Goal: Navigation & Orientation: Understand site structure

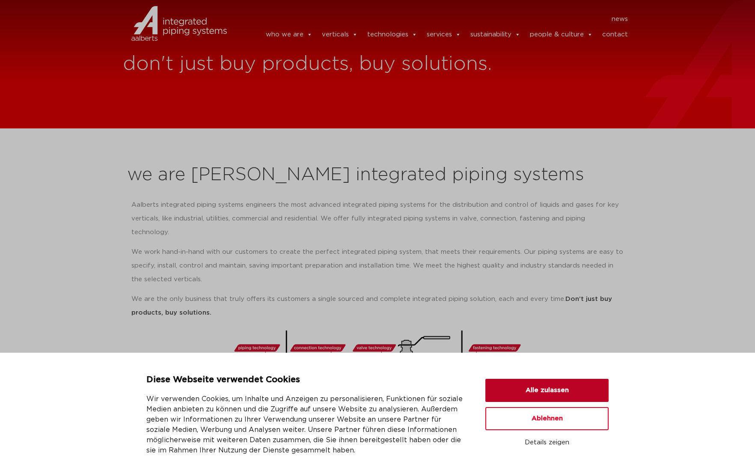
click at [523, 389] on button "Alle zulassen" at bounding box center [546, 390] width 123 height 23
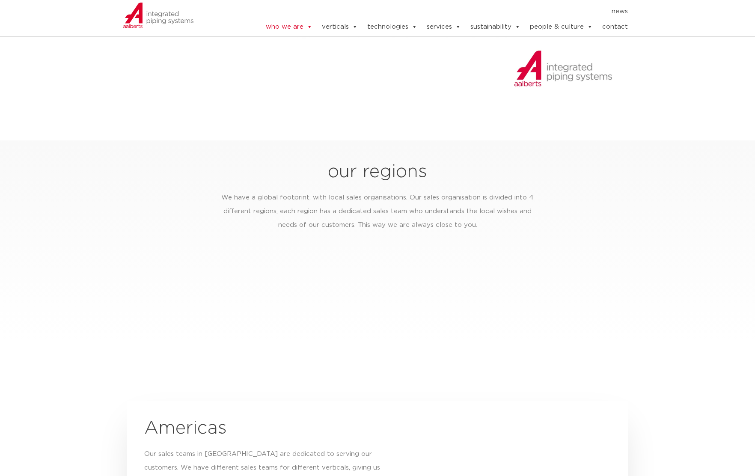
scroll to position [1101, 0]
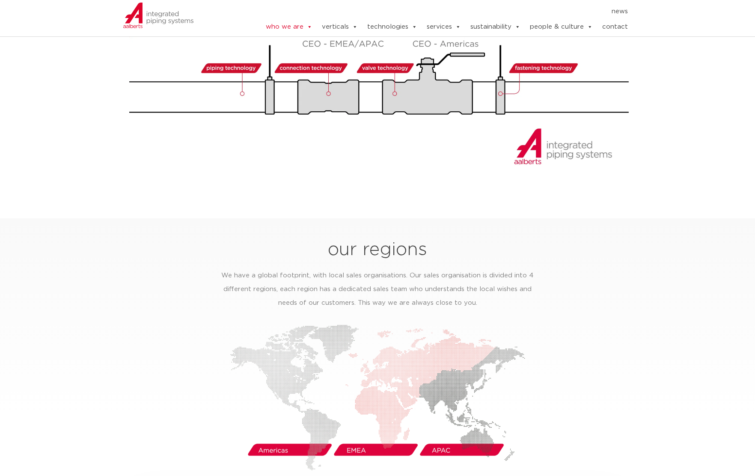
click at [363, 440] on img at bounding box center [377, 397] width 295 height 146
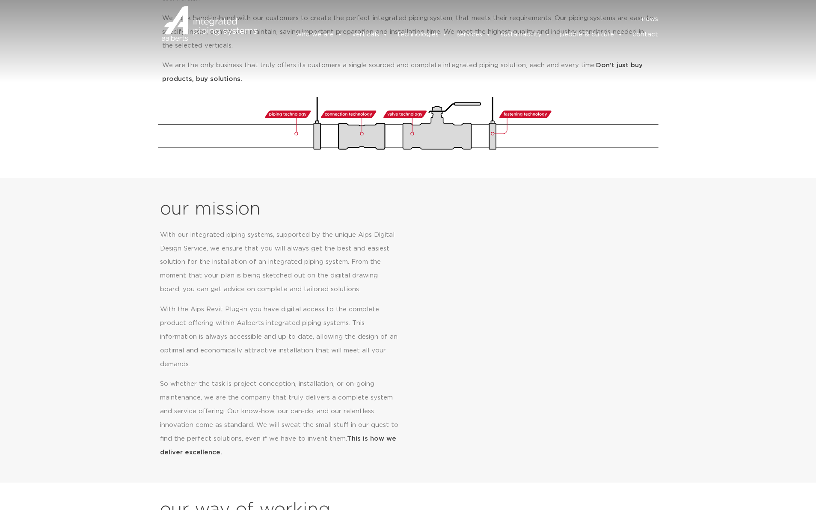
scroll to position [0, 0]
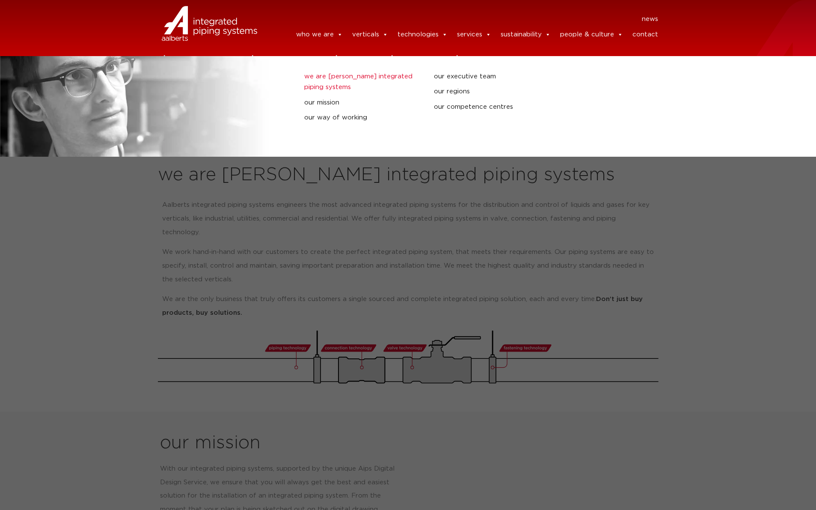
click at [324, 77] on link "we are [PERSON_NAME] integrated piping systems" at bounding box center [362, 82] width 117 height 22
click at [324, 102] on link "our mission" at bounding box center [362, 102] width 117 height 11
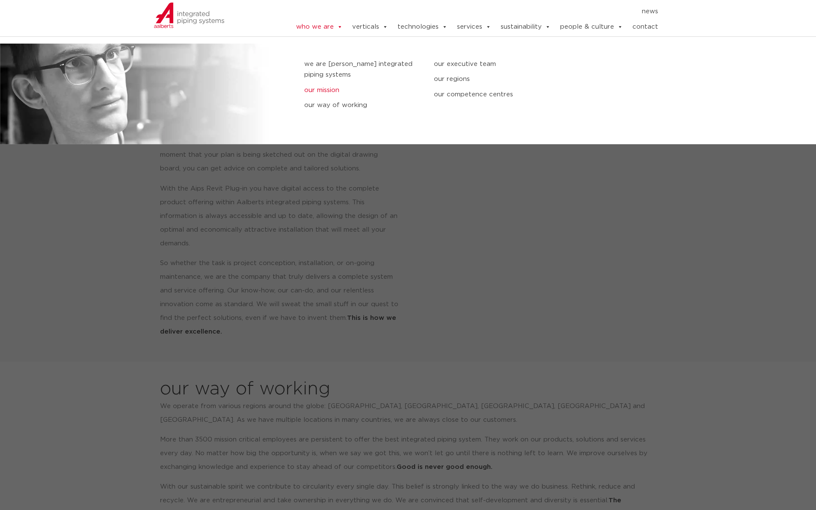
scroll to position [354, 0]
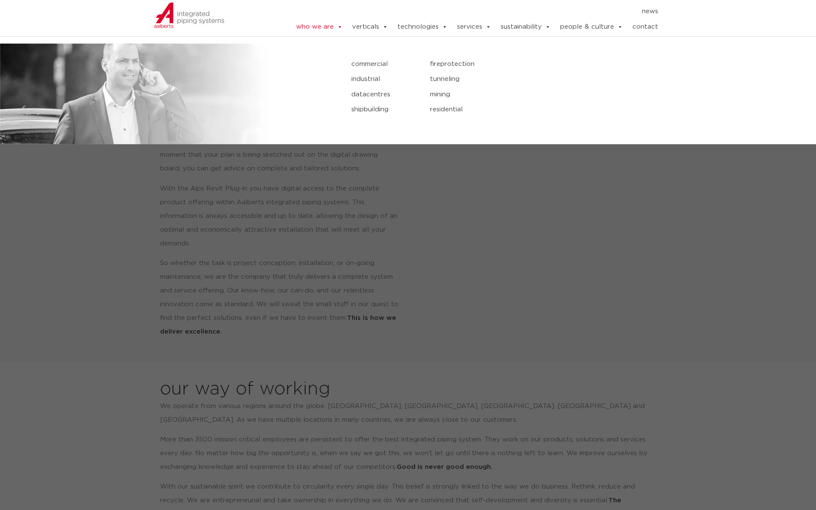
click at [370, 64] on link "commercial" at bounding box center [384, 64] width 66 height 11
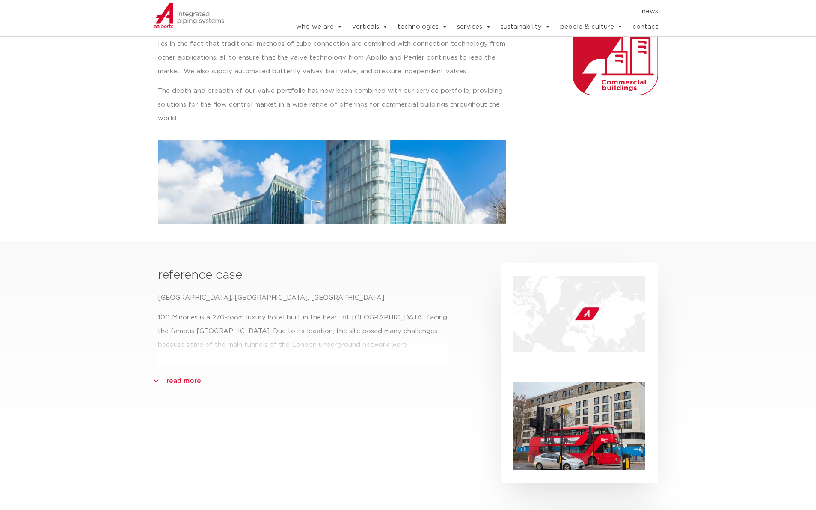
scroll to position [238, 0]
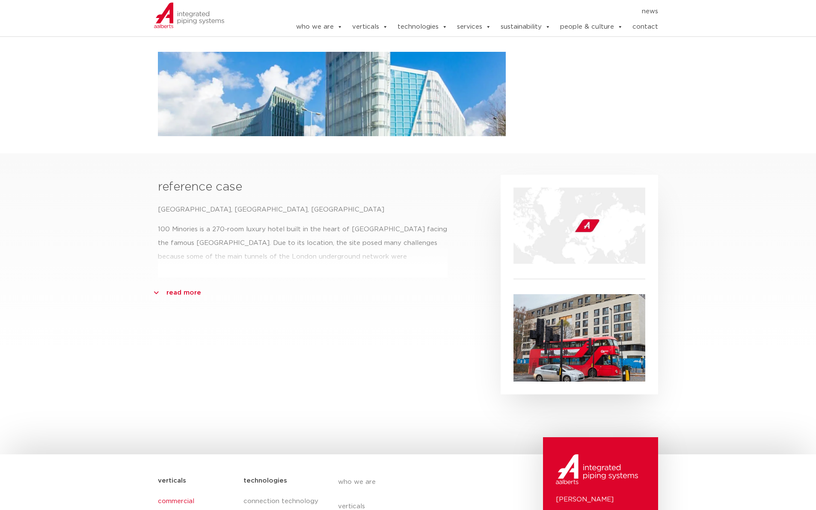
click at [192, 293] on link "read more" at bounding box center [184, 293] width 35 height 14
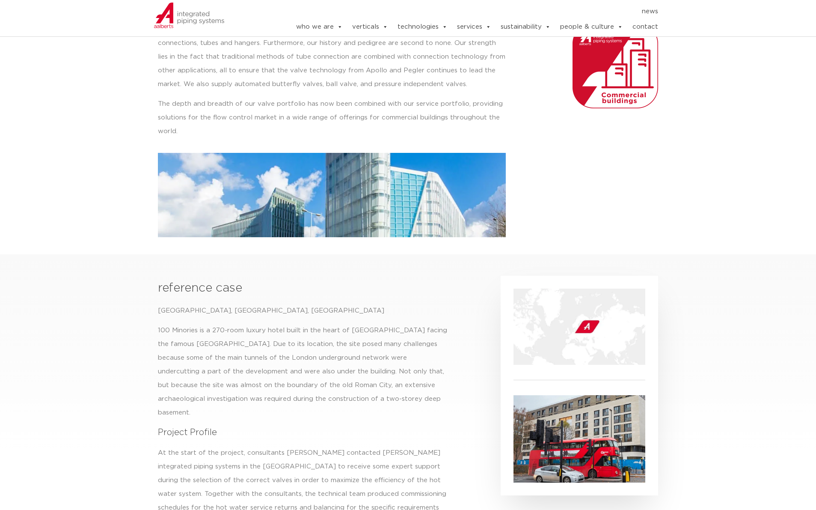
scroll to position [0, 0]
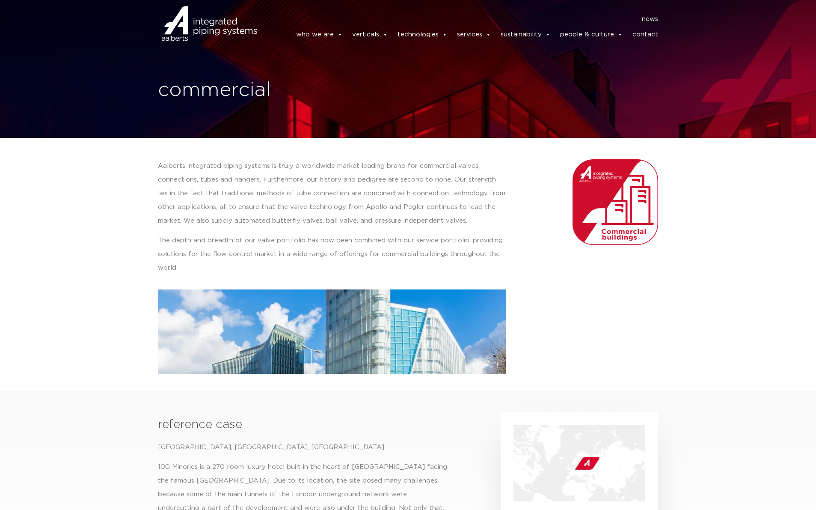
click at [604, 200] on img at bounding box center [616, 202] width 86 height 86
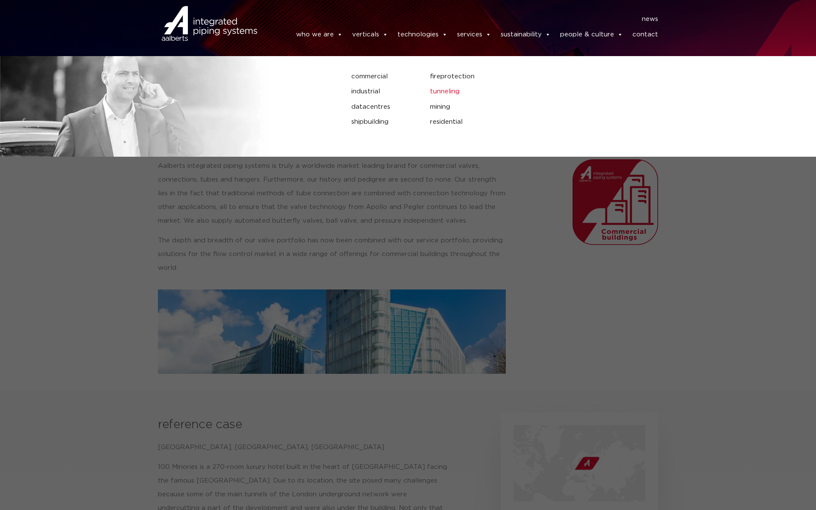
click at [440, 90] on link "tunneling" at bounding box center [541, 91] width 223 height 11
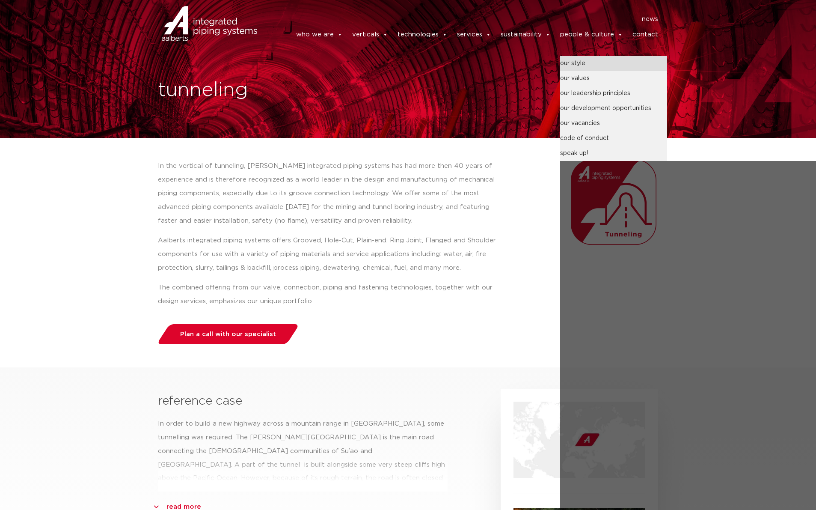
click at [602, 68] on link "our style" at bounding box center [613, 63] width 107 height 15
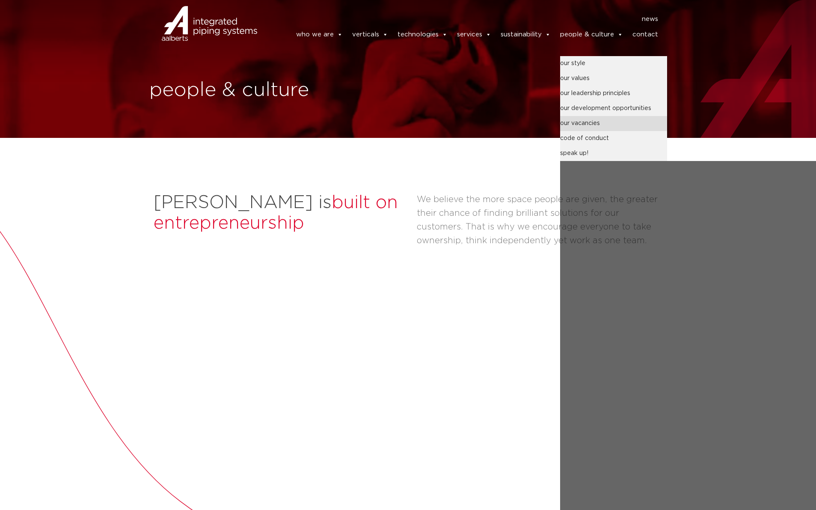
click at [597, 123] on link "our vacancies" at bounding box center [613, 123] width 107 height 15
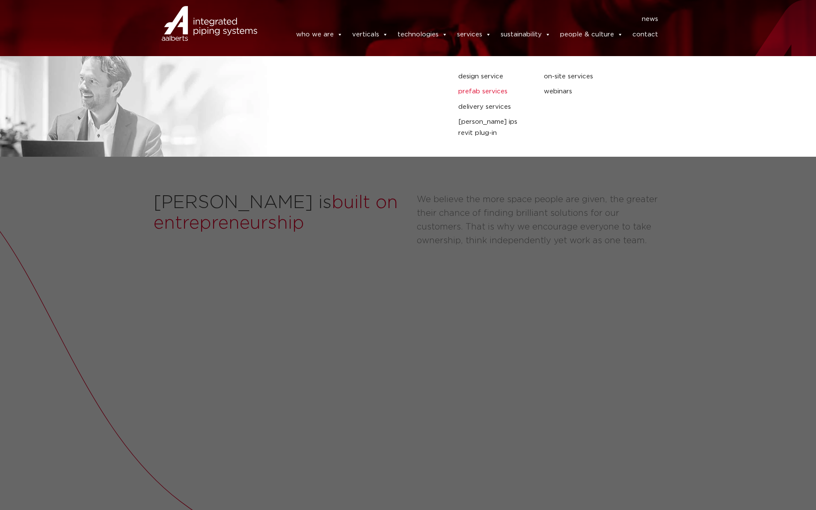
click at [486, 92] on link "prefab services" at bounding box center [494, 91] width 73 height 11
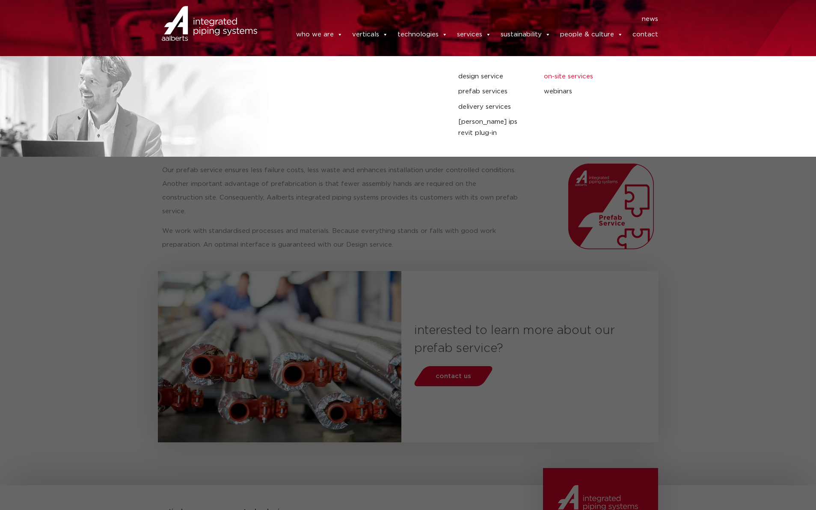
click at [565, 78] on link "on-site services" at bounding box center [580, 76] width 73 height 11
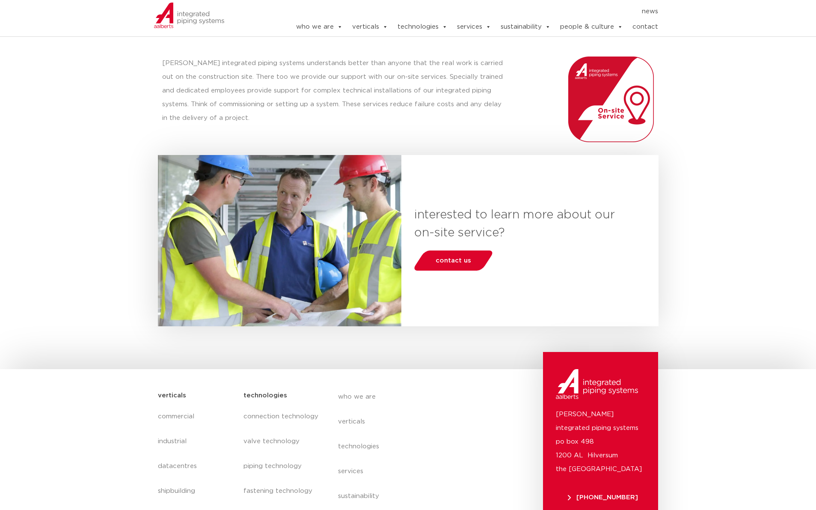
scroll to position [63, 0]
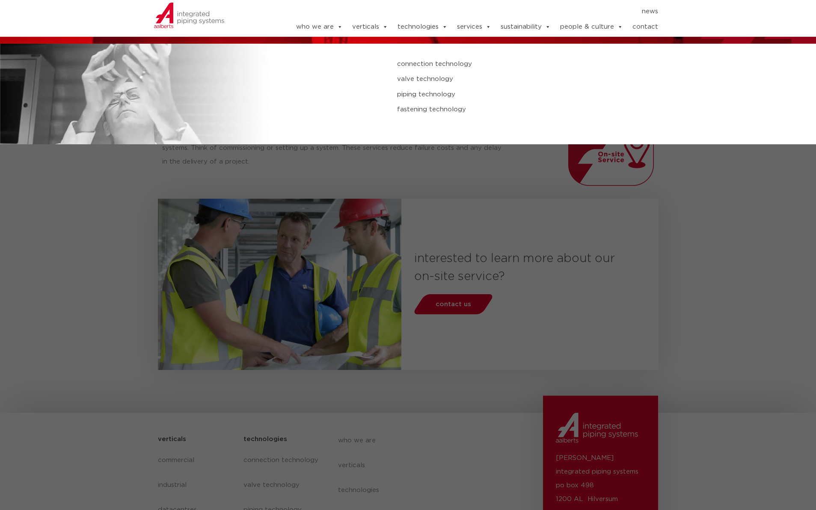
click at [417, 65] on link "connection technology" at bounding box center [550, 64] width 306 height 11
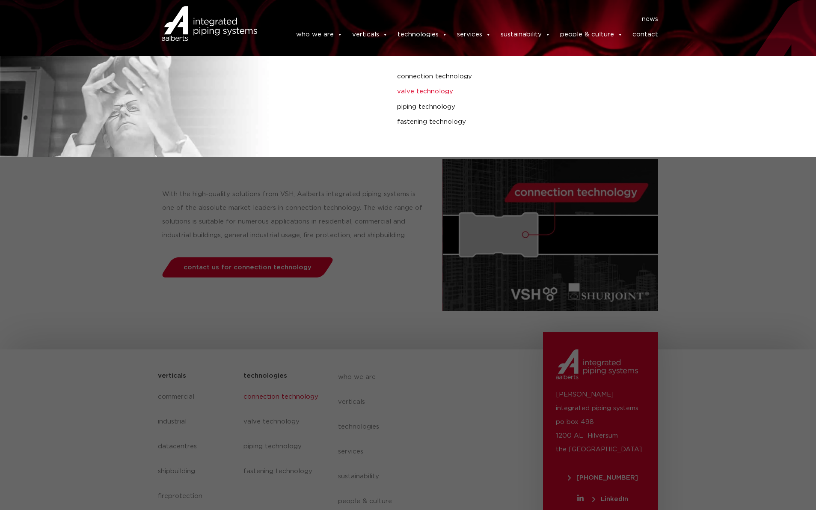
click at [417, 91] on link "valve technology" at bounding box center [550, 91] width 306 height 11
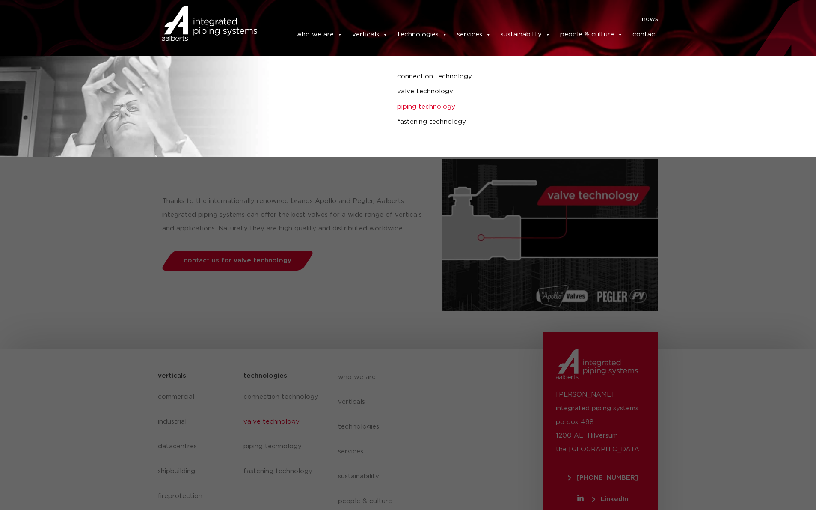
click at [430, 107] on link "piping technology" at bounding box center [550, 106] width 306 height 11
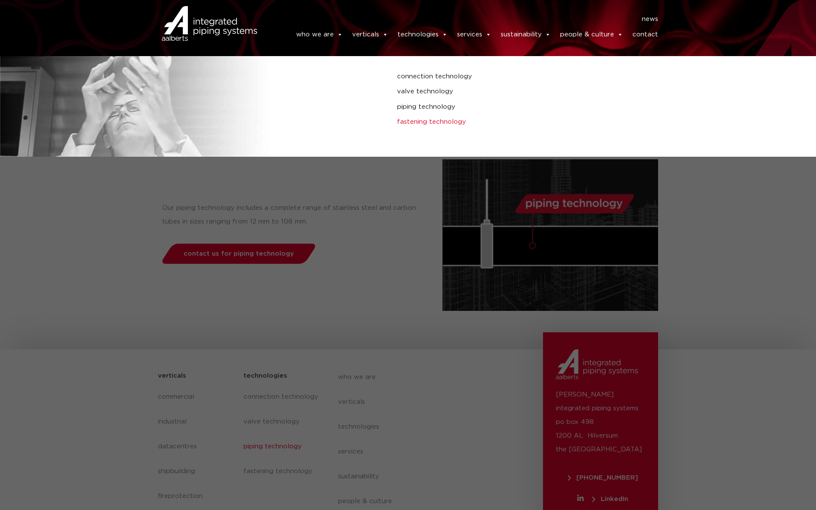
click at [432, 120] on link "fastening technology" at bounding box center [550, 121] width 306 height 11
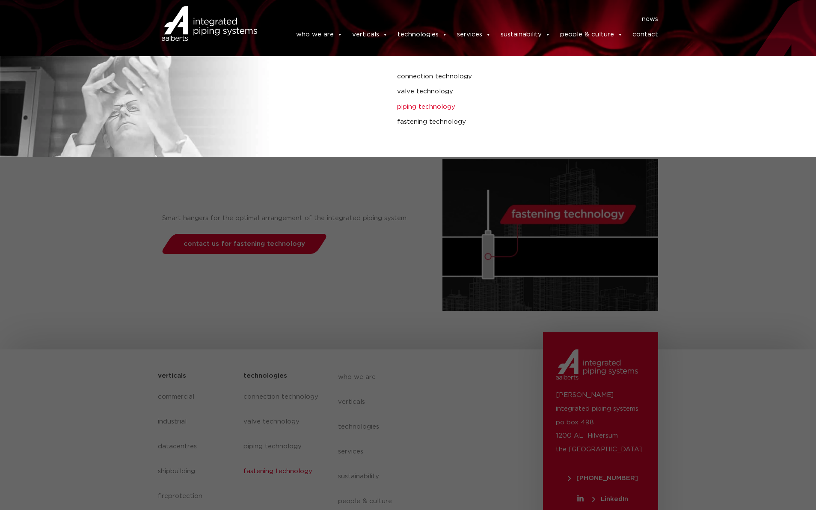
click at [432, 107] on link "piping technology" at bounding box center [550, 106] width 306 height 11
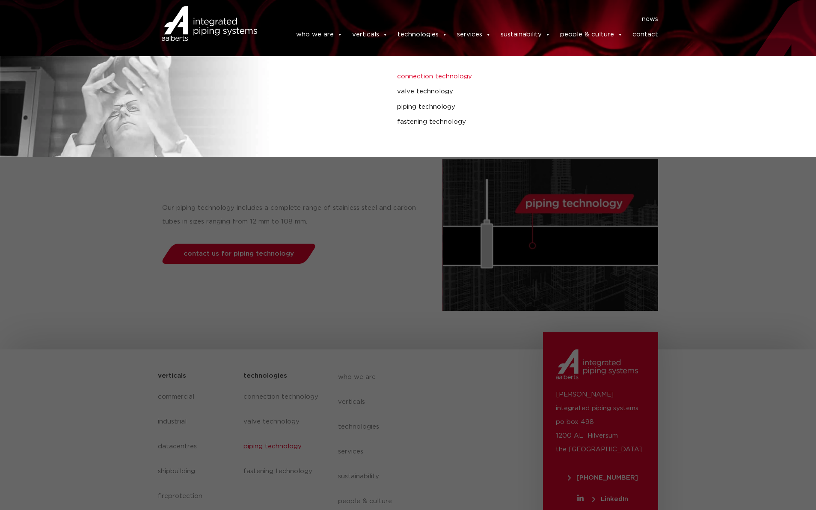
click at [431, 78] on link "connection technology" at bounding box center [550, 76] width 306 height 11
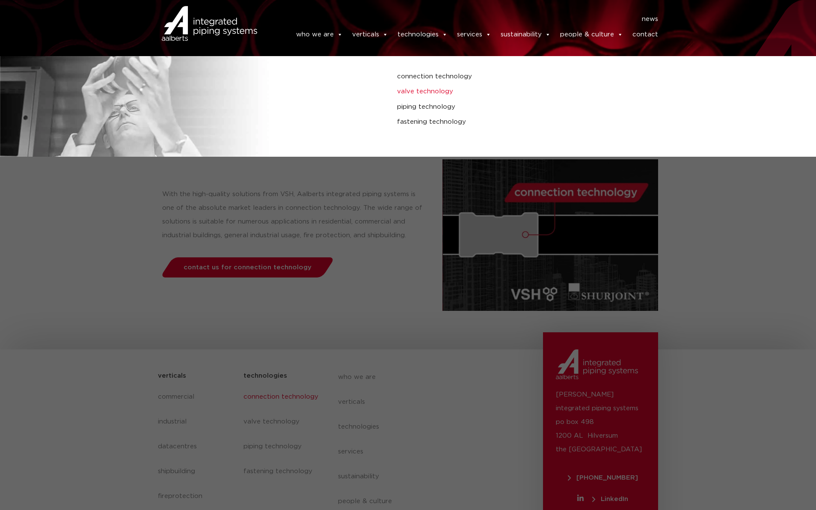
click at [421, 92] on link "valve technology" at bounding box center [550, 91] width 306 height 11
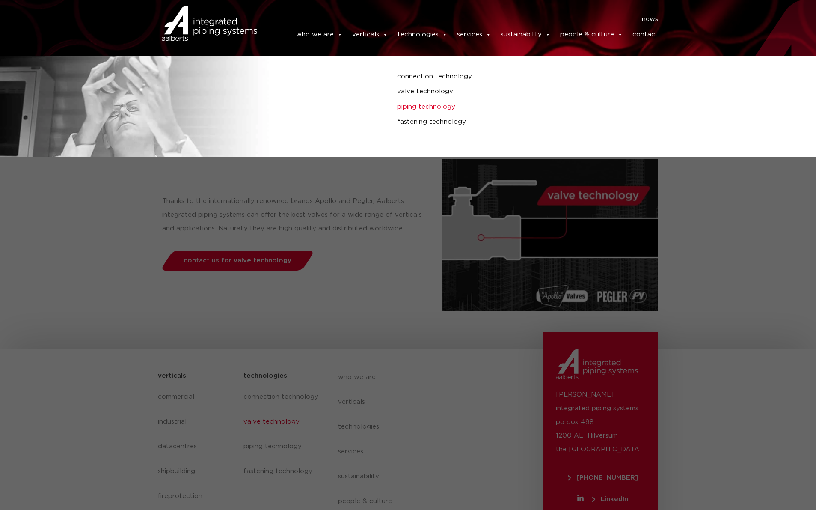
click at [428, 107] on link "piping technology" at bounding box center [550, 106] width 306 height 11
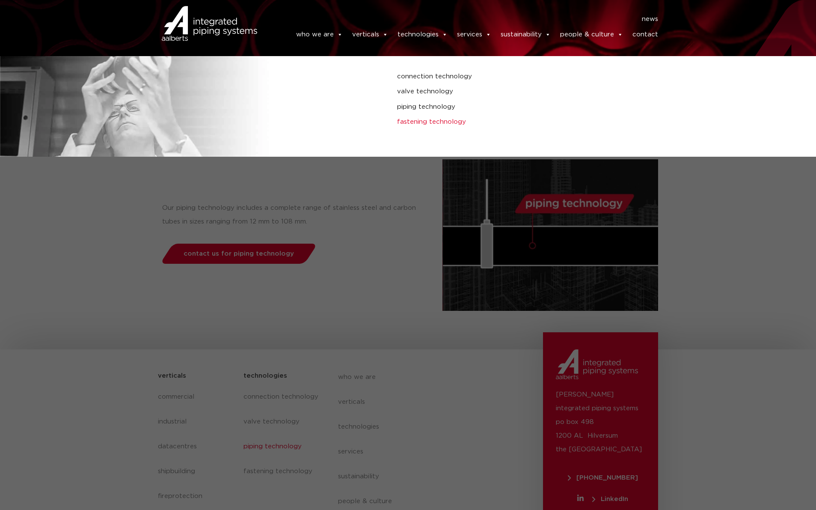
click at [421, 121] on link "fastening technology" at bounding box center [550, 121] width 306 height 11
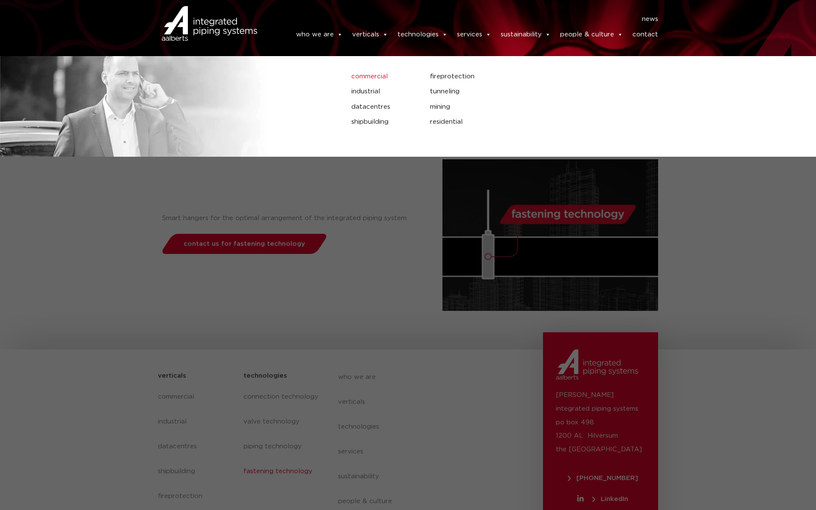
click at [385, 80] on link "commercial" at bounding box center [384, 76] width 66 height 11
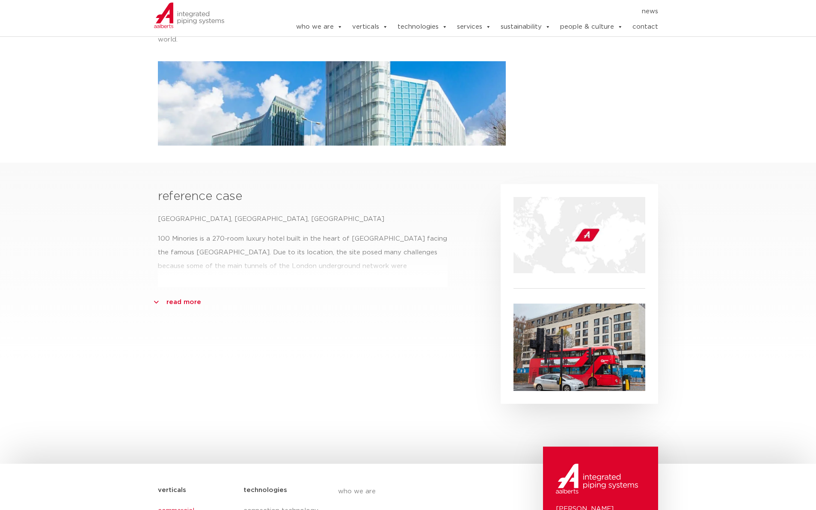
scroll to position [184, 0]
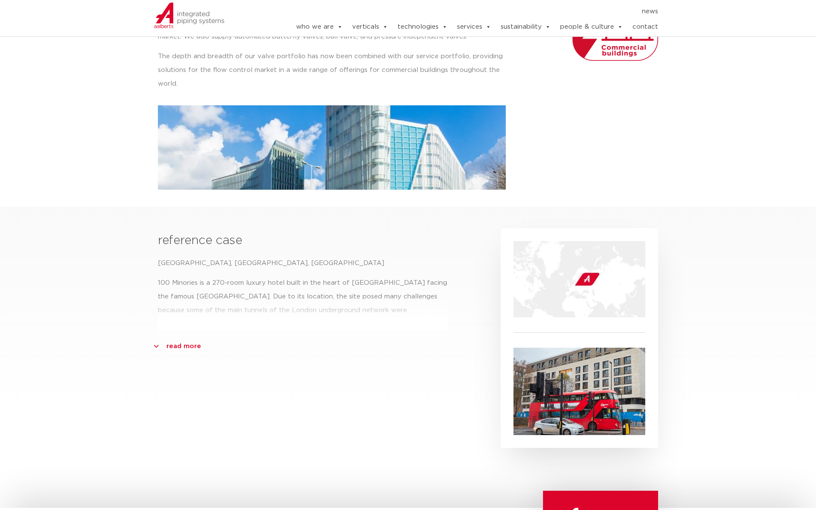
click at [185, 348] on link "read more" at bounding box center [184, 346] width 35 height 14
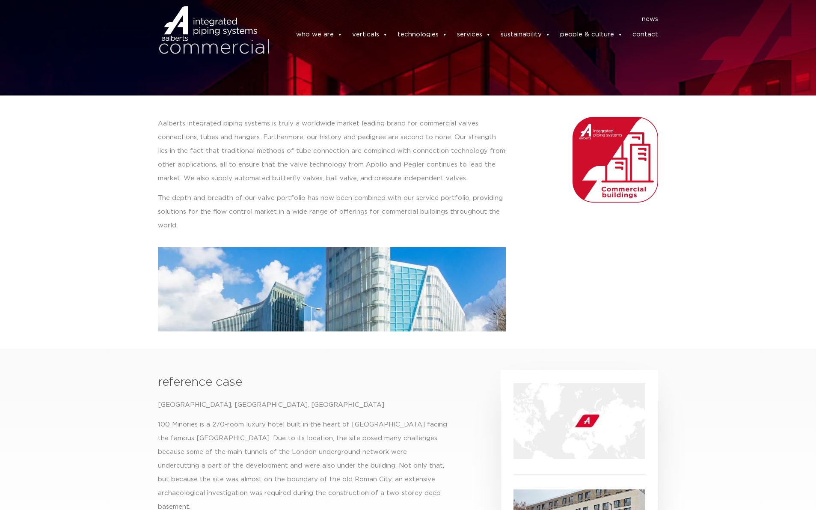
scroll to position [0, 0]
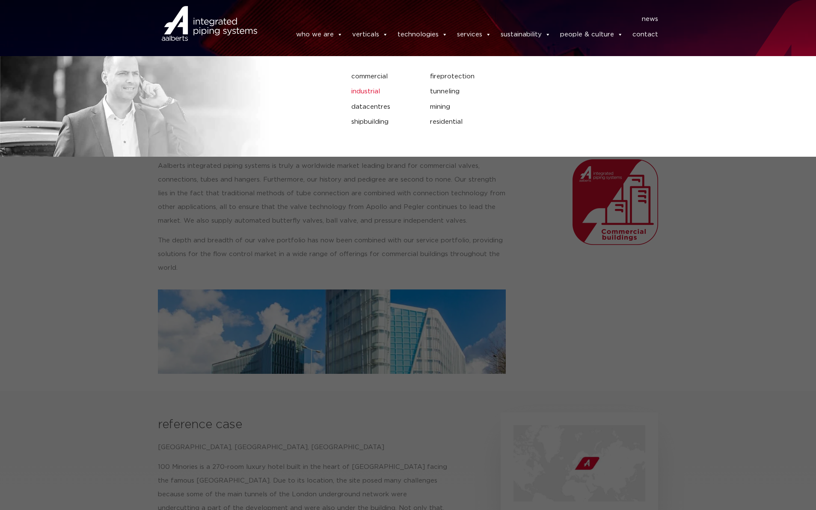
click at [373, 93] on link "industrial" at bounding box center [384, 91] width 66 height 11
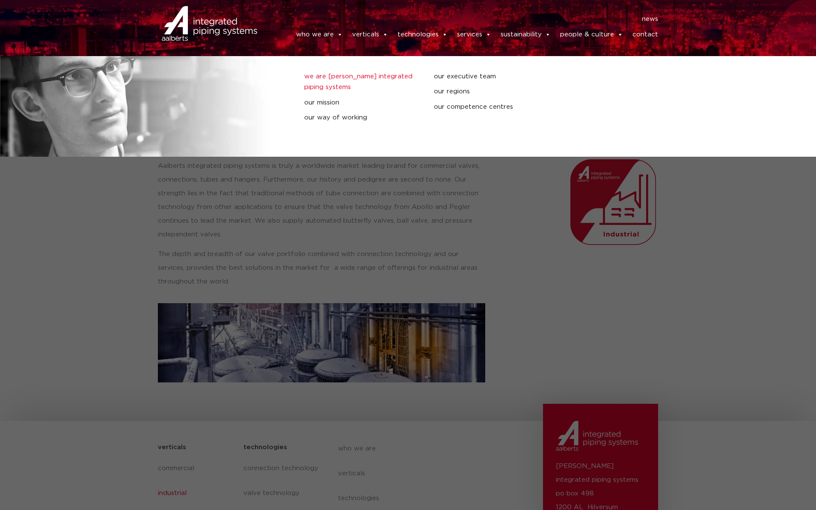
click at [333, 75] on link "we are [PERSON_NAME] integrated piping systems" at bounding box center [362, 82] width 117 height 22
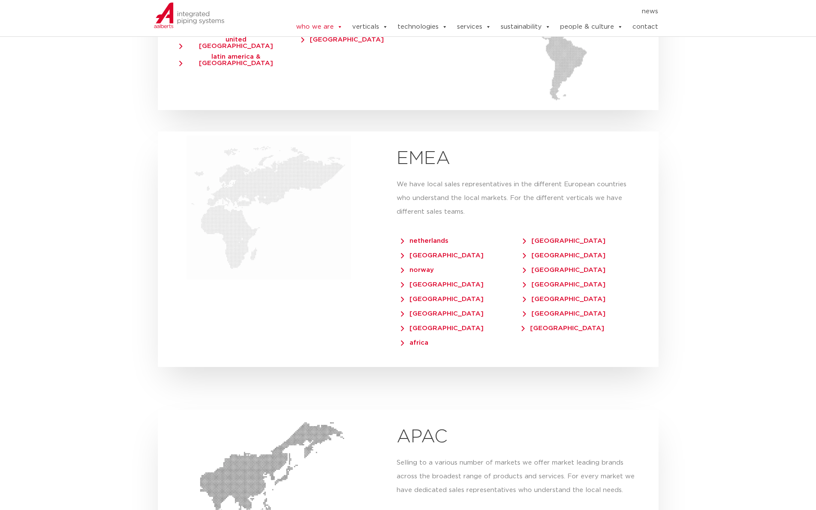
scroll to position [1633, 0]
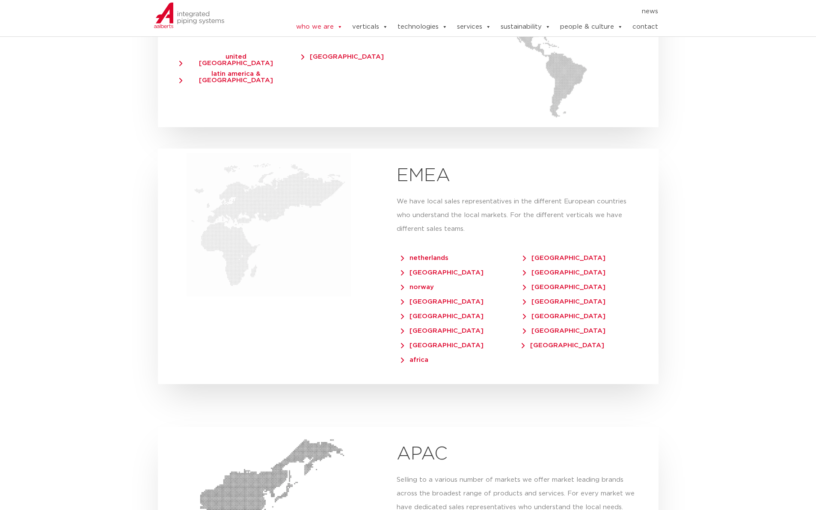
click at [547, 269] on span "[GEOGRAPHIC_DATA]" at bounding box center [564, 272] width 83 height 6
